Goal: Communication & Community: Answer question/provide support

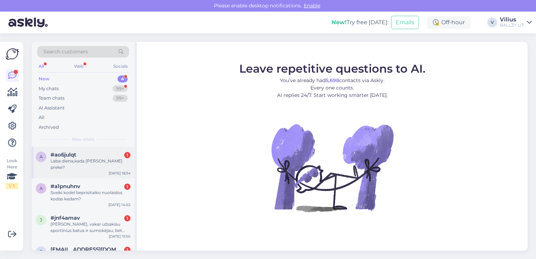
click at [83, 157] on div "#ao6julqt 1" at bounding box center [91, 155] width 80 height 6
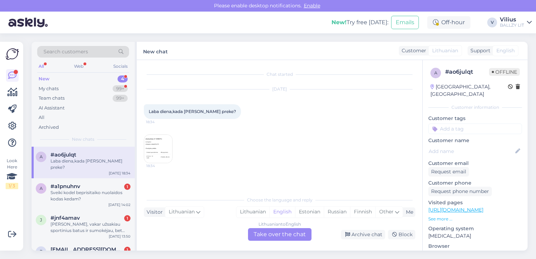
click at [165, 151] on img at bounding box center [158, 149] width 28 height 28
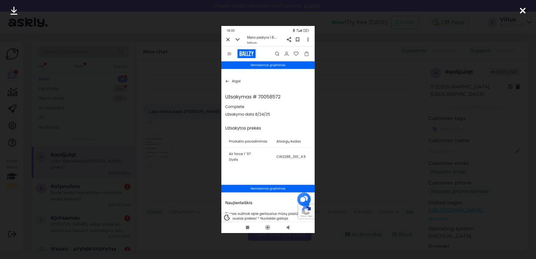
click at [376, 150] on div at bounding box center [268, 129] width 536 height 259
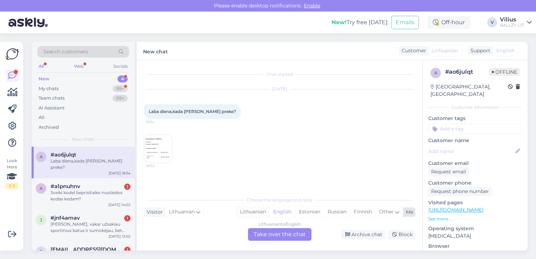
click at [262, 210] on div "Lithuanian" at bounding box center [252, 212] width 33 height 11
click at [258, 249] on div "Chat started [DATE] Laba diena,kada gausiu preke? 18:34 18:34 Choose the langua…" at bounding box center [279, 155] width 285 height 190
click at [262, 237] on div "Lithuanian to Lithuanian Take over the chat" at bounding box center [279, 234] width 63 height 13
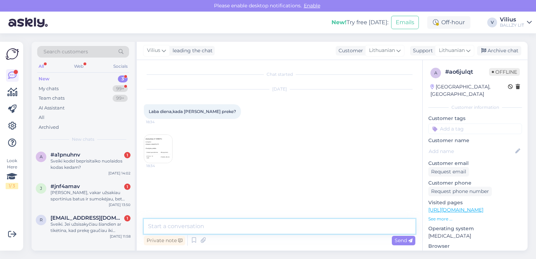
click at [259, 226] on textarea at bounding box center [279, 226] width 271 height 15
paste textarea "[URL][DOMAIN_NAME]"
type textarea "Laba diena, siuntos judėjimą galite sekti čia: [URL][DOMAIN_NAME]"
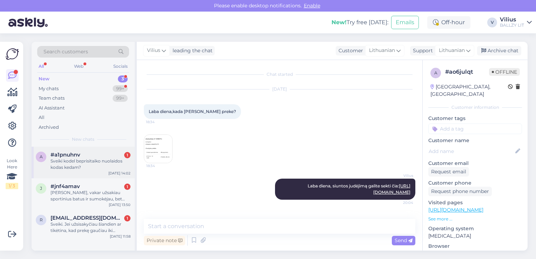
click at [81, 165] on div "Sveiki kodel beprisitaiko nuolaidos kodas kedam?" at bounding box center [91, 164] width 80 height 13
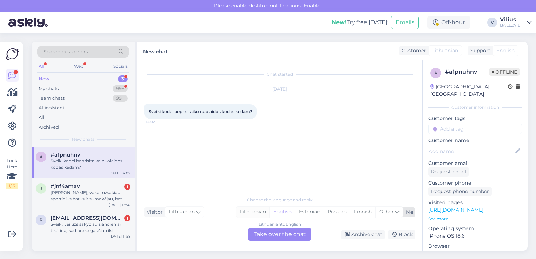
click at [256, 216] on div "Lithuanian" at bounding box center [252, 212] width 33 height 11
click at [268, 230] on div "Lithuanian to Lithuanian Take over the chat" at bounding box center [279, 234] width 63 height 13
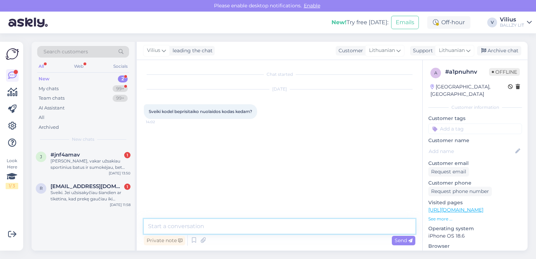
click at [250, 225] on textarea at bounding box center [279, 226] width 271 height 15
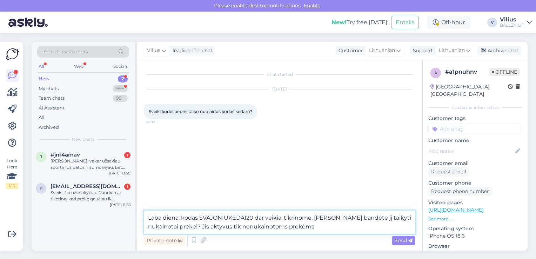
type textarea "Laba diena, kodas SVAJONIUKEDAI20 dar veikia, tikrinome. [PERSON_NAME] bandėte …"
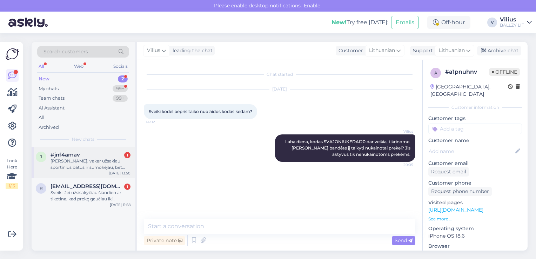
click at [103, 165] on div "[PERSON_NAME], vakar užsakiau sportinius batus ir sumokėjau, bet negavau jokio …" at bounding box center [91, 164] width 80 height 13
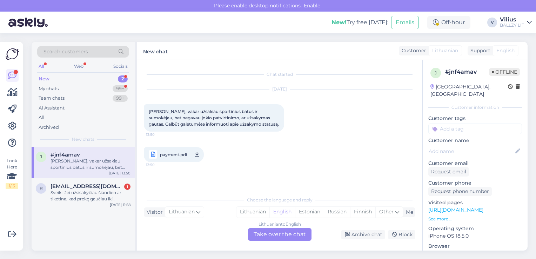
click at [164, 150] on span "payment.pdf" at bounding box center [173, 154] width 27 height 9
click at [240, 211] on div "Lithuanian" at bounding box center [252, 212] width 33 height 11
click at [273, 233] on div "Lithuanian to Lithuanian Take over the chat" at bounding box center [279, 234] width 63 height 13
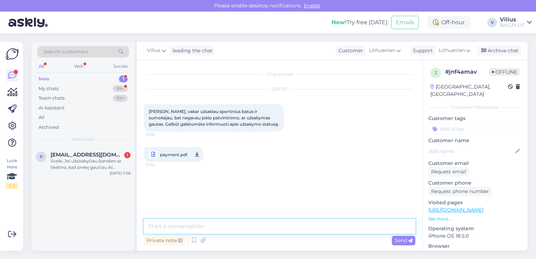
click at [197, 224] on textarea at bounding box center [279, 226] width 271 height 15
paste textarea "[PERSON_NAME][EMAIL_ADDRESS][DOMAIN_NAME]"
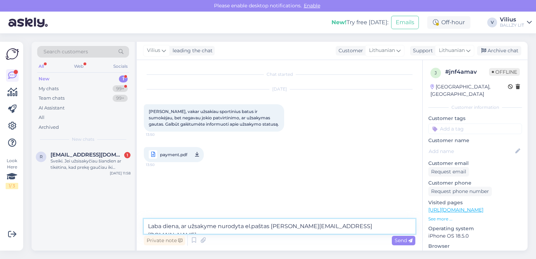
click at [376, 227] on textarea "Laba diena, ar užsakyme nurodyta el.paštas [PERSON_NAME][EMAIL_ADDRESS][DOMAIN_…" at bounding box center [279, 226] width 271 height 15
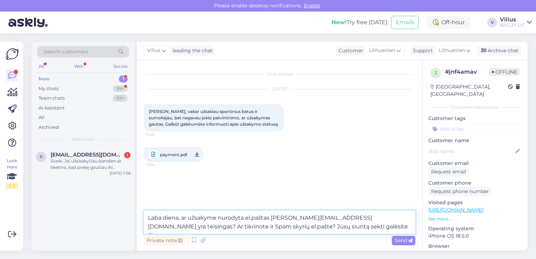
drag, startPoint x: 241, startPoint y: 225, endPoint x: 341, endPoint y: 233, distance: 99.9
click at [341, 233] on textarea "Laba diena, ar užsakyme nurodyta el.paštas [PERSON_NAME][EMAIL_ADDRESS][DOMAIN_…" at bounding box center [279, 221] width 271 height 23
type textarea "Laba diena, ar užsakyme nurodyta el.paštas [PERSON_NAME][EMAIL_ADDRESS][DOMAIN_…"
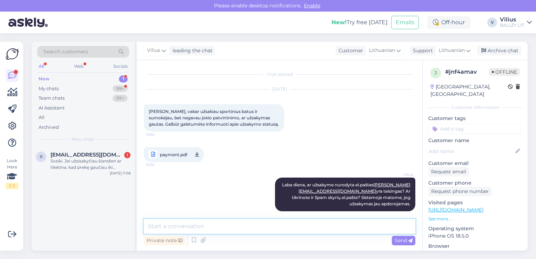
scroll to position [6, 0]
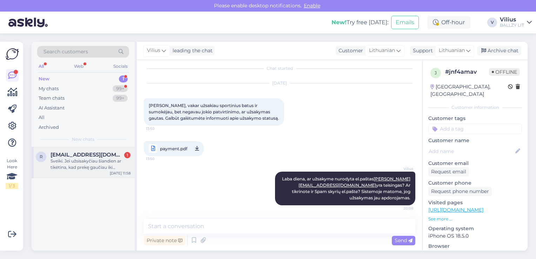
click at [78, 158] on div "Sveiki. Jei užsisakyčiau šiandien ar tikėtina, kad prekę gaučiau iki pirmadieni…" at bounding box center [91, 164] width 80 height 13
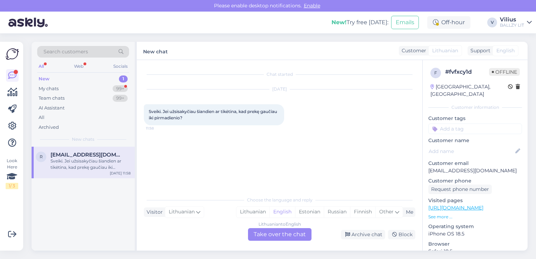
scroll to position [0, 0]
click at [266, 214] on div "Lithuanian" at bounding box center [252, 212] width 33 height 11
click at [272, 234] on div "Lithuanian to Lithuanian Take over the chat" at bounding box center [279, 234] width 63 height 13
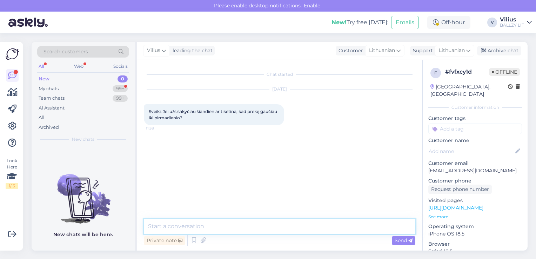
click at [273, 232] on textarea at bounding box center [279, 226] width 271 height 15
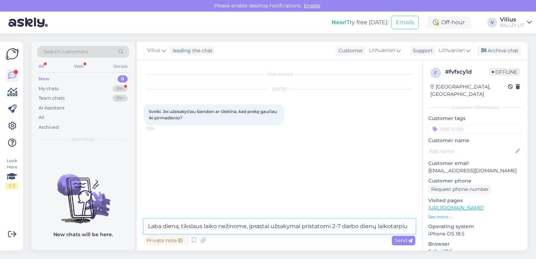
type textarea "Laba diena, tikslaus laiko nežinome, įprastai užsakymai pristatomi 2-7 darbo di…"
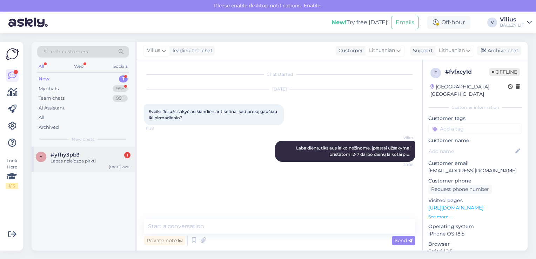
click at [61, 156] on span "#yfhy3pb3" at bounding box center [65, 155] width 29 height 6
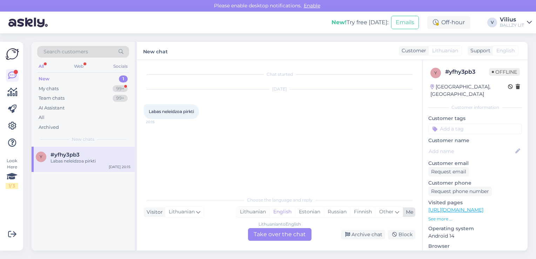
click at [245, 210] on div "Lithuanian" at bounding box center [252, 212] width 33 height 11
click at [269, 231] on div "Lithuanian to Lithuanian Take over the chat" at bounding box center [279, 234] width 63 height 13
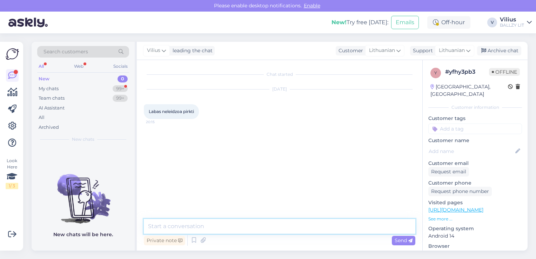
click at [263, 228] on textarea at bounding box center [279, 226] width 271 height 15
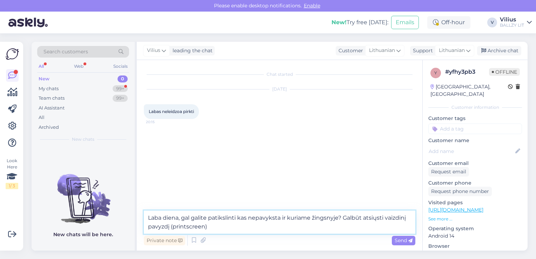
type textarea "Laba diena, gal galite patikslinti kas nepavyksta ir kuriame žingsnyje? Galbūt …"
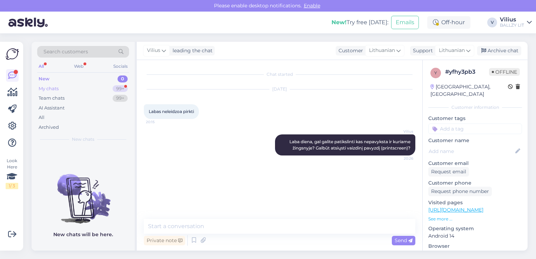
click at [47, 88] on div "My chats" at bounding box center [49, 88] width 20 height 7
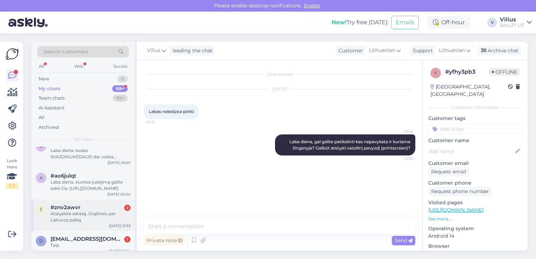
scroll to position [140, 0]
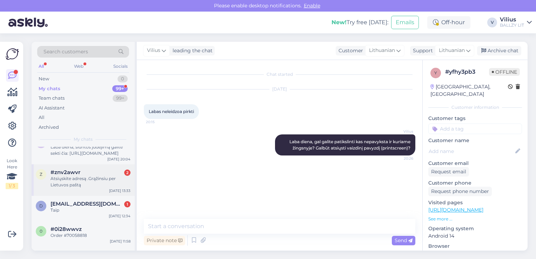
click at [94, 181] on div "Atsiųskite adresą .Grąžinsiu per Lietuvos paštą" at bounding box center [91, 181] width 80 height 13
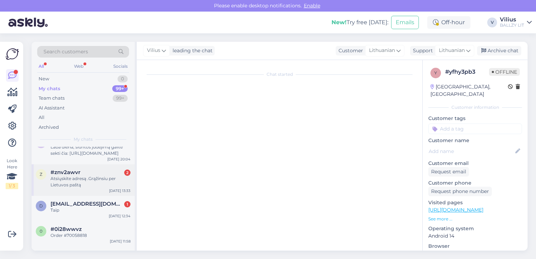
scroll to position [545, 0]
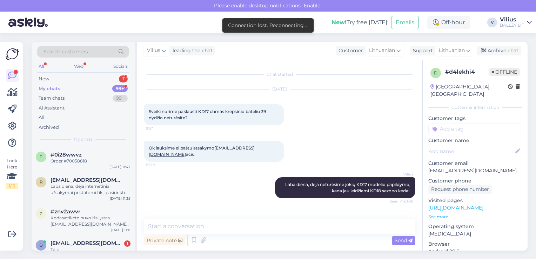
scroll to position [23, 0]
